Goal: Information Seeking & Learning: Learn about a topic

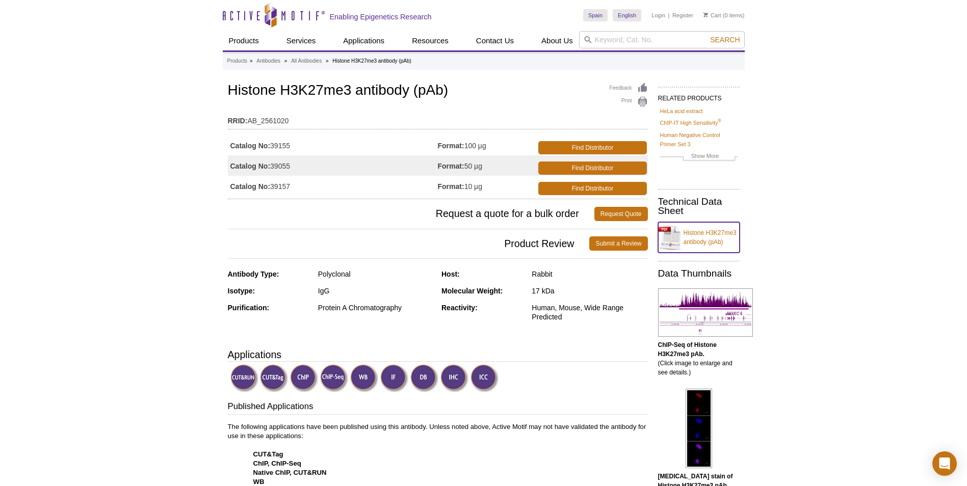
click at [713, 235] on link "Histone H3K27me3 antibody (pAb)" at bounding box center [699, 237] width 82 height 31
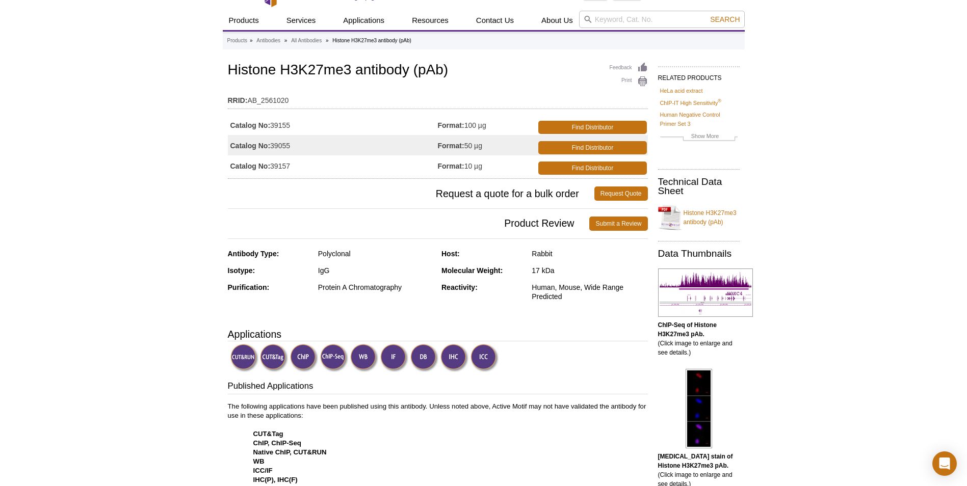
scroll to position [20, 0]
drag, startPoint x: 442, startPoint y: 270, endPoint x: 561, endPoint y: 272, distance: 118.8
click at [561, 272] on div "Molecular Weight: 17 kDa" at bounding box center [544, 274] width 206 height 17
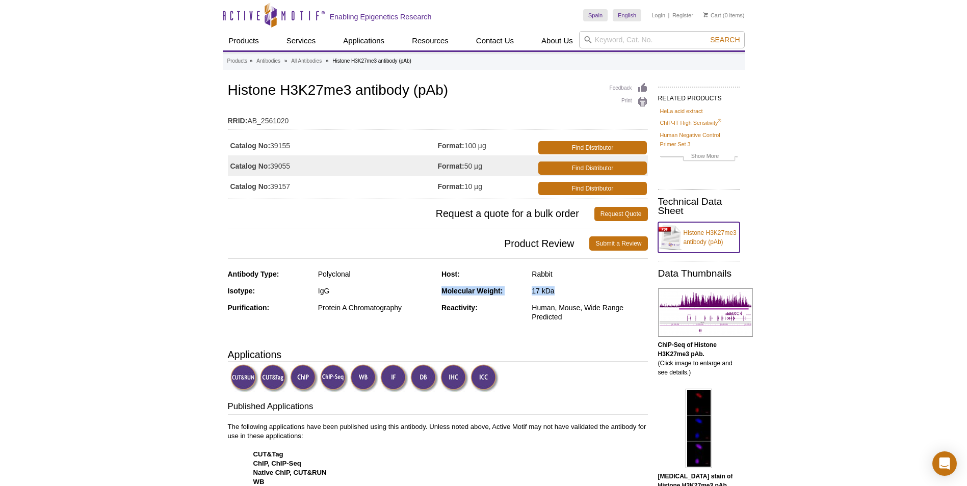
click at [704, 232] on link "Histone H3K27me3 antibody (pAb)" at bounding box center [699, 237] width 82 height 31
